Goal: Navigation & Orientation: Find specific page/section

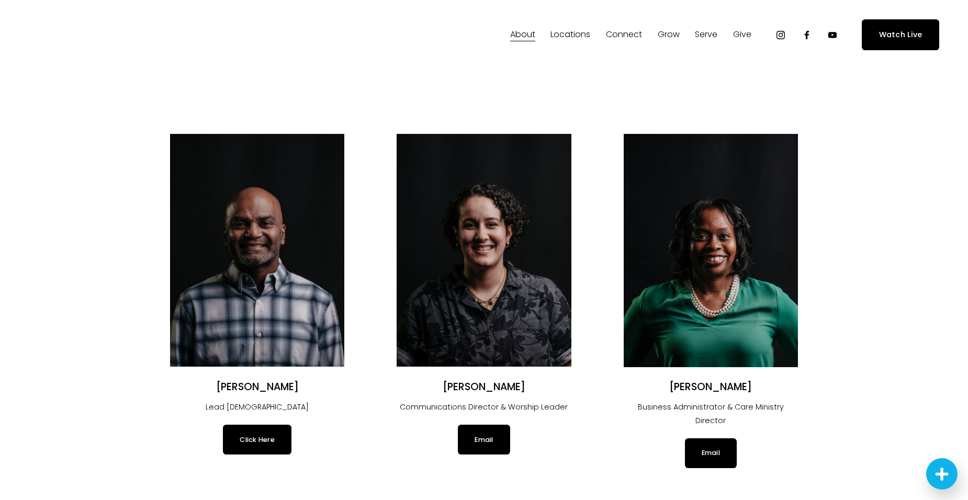
click at [237, 272] on img at bounding box center [257, 250] width 174 height 233
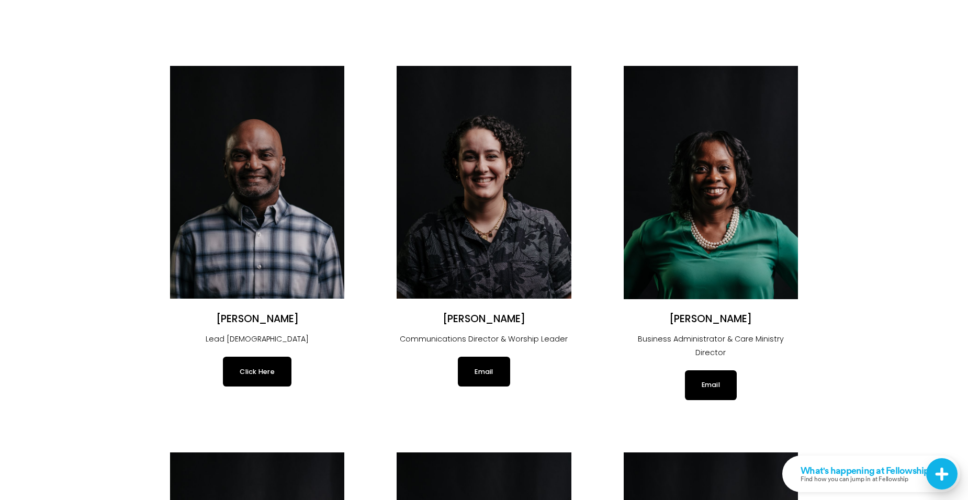
scroll to position [209, 0]
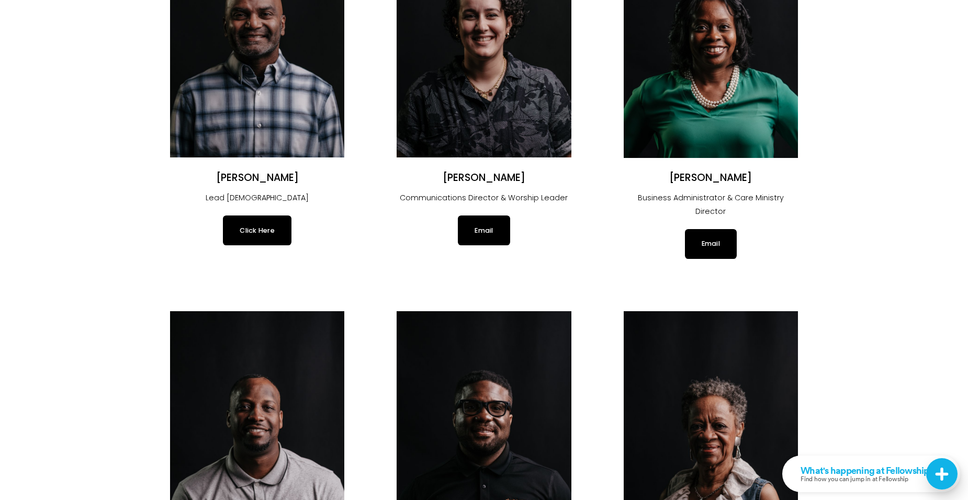
click at [253, 229] on link "Click Here" at bounding box center [257, 230] width 69 height 29
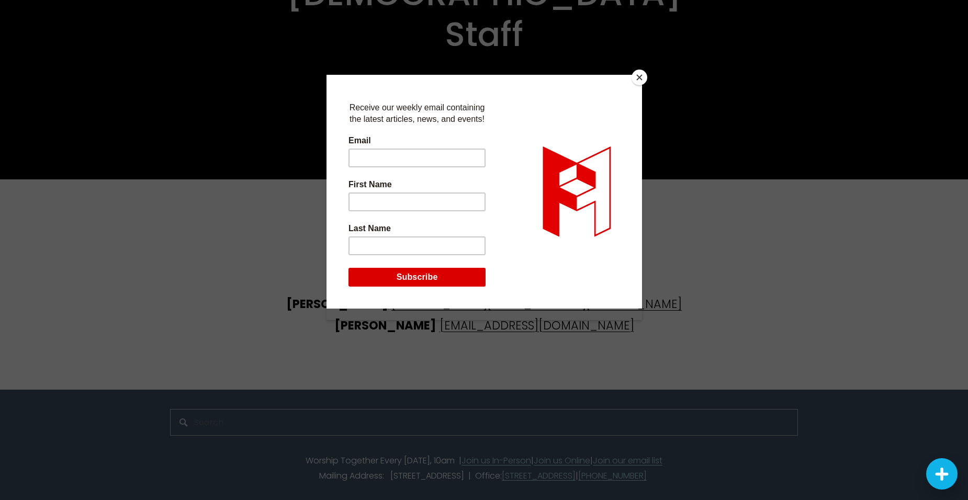
scroll to position [2352, 0]
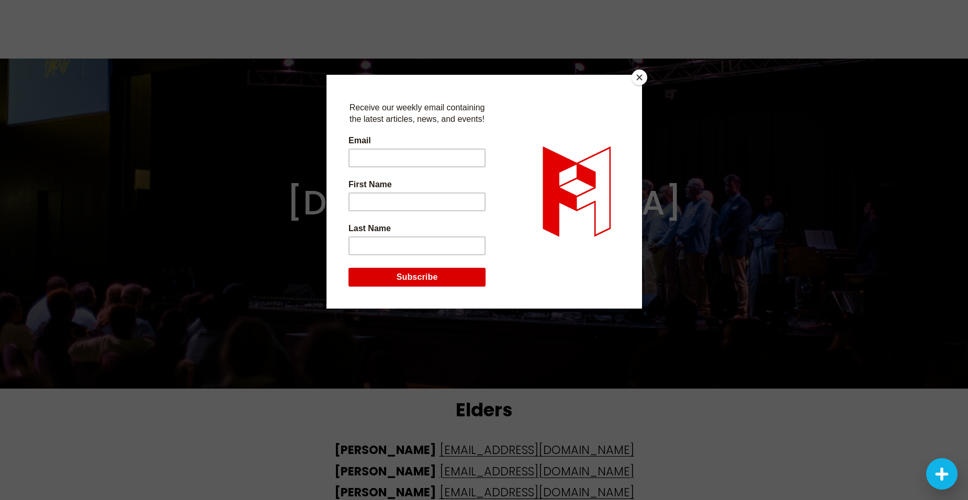
click at [633, 74] on button "Close" at bounding box center [640, 78] width 16 height 16
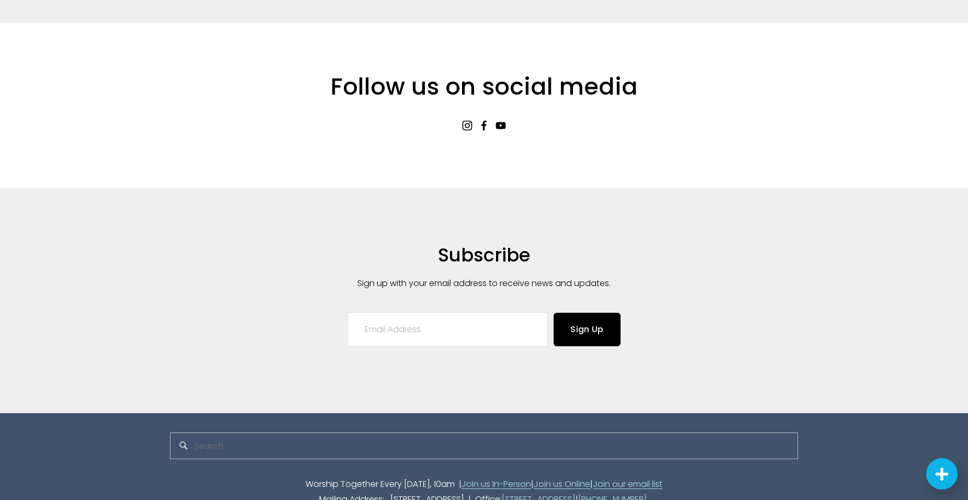
scroll to position [2446, 0]
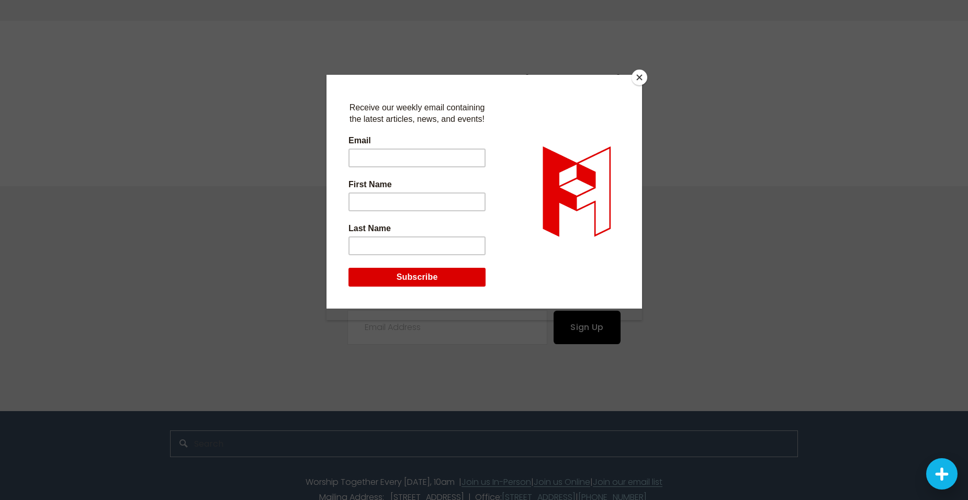
click at [633, 76] on button "Close" at bounding box center [640, 78] width 16 height 16
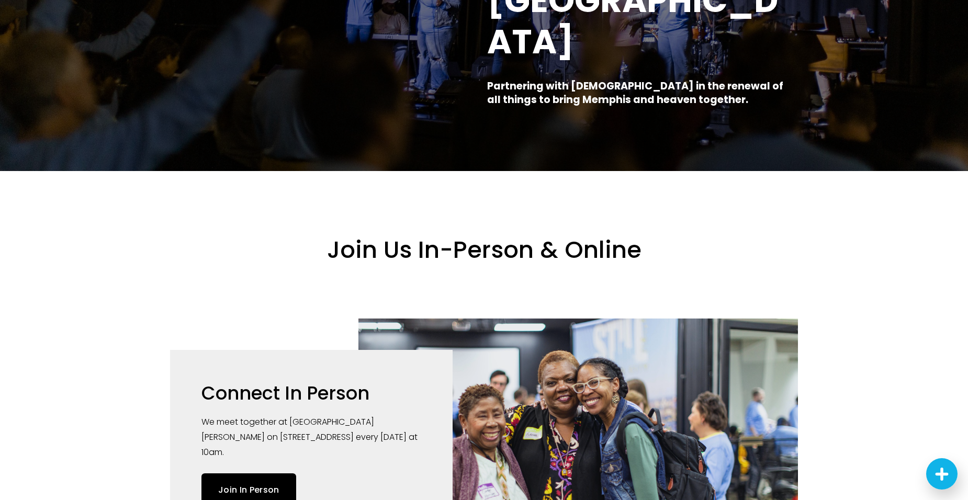
scroll to position [0, 0]
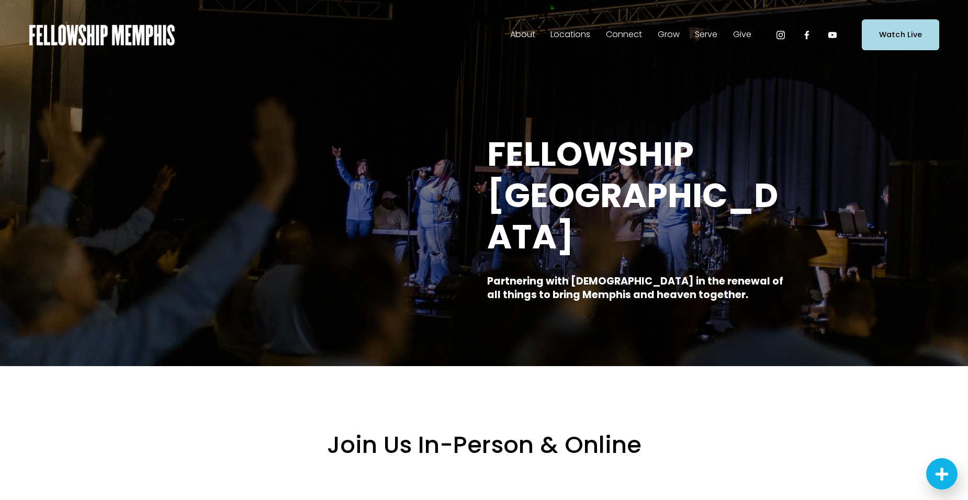
click at [0, 0] on span "Online" at bounding box center [0, 0] width 0 height 0
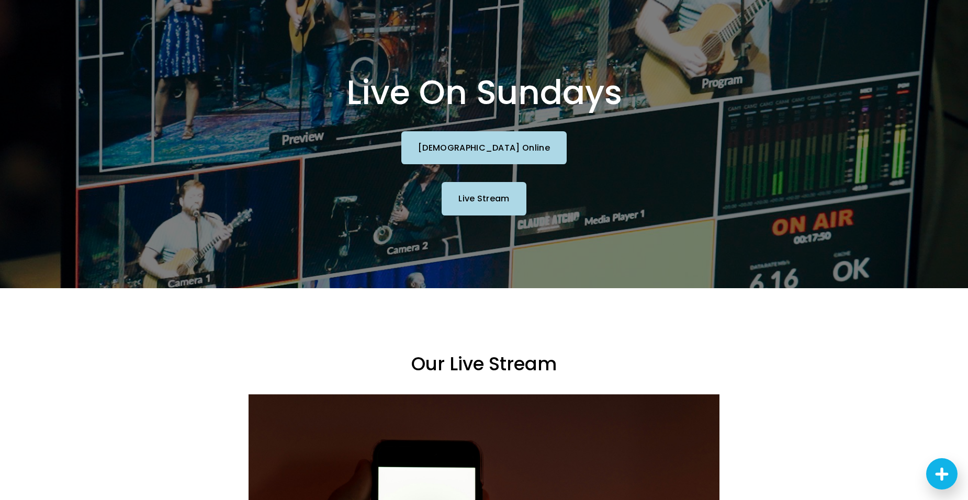
scroll to position [19, 0]
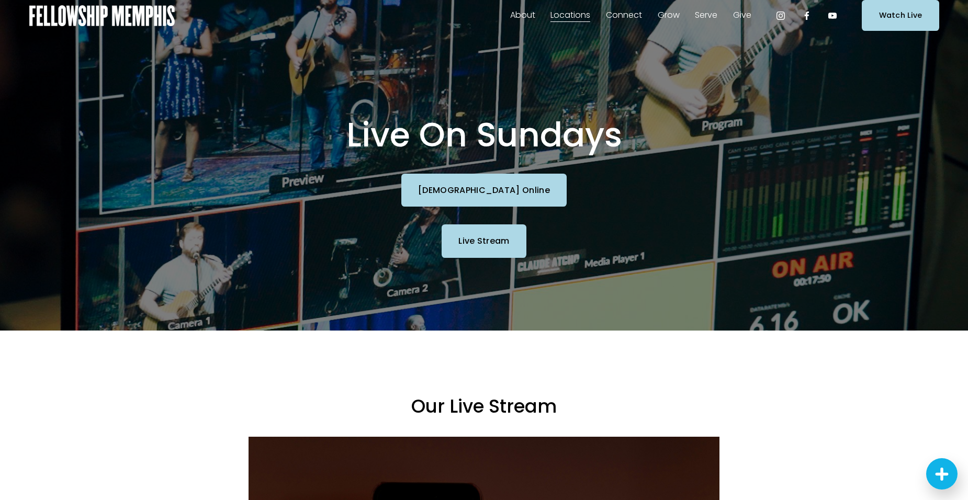
click at [483, 193] on link "Church Online" at bounding box center [483, 190] width 165 height 33
